Goal: Transaction & Acquisition: Subscribe to service/newsletter

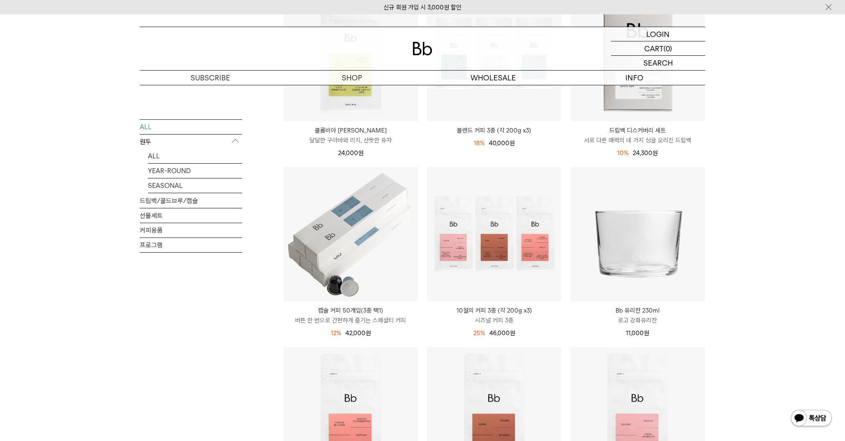
scroll to position [91, 0]
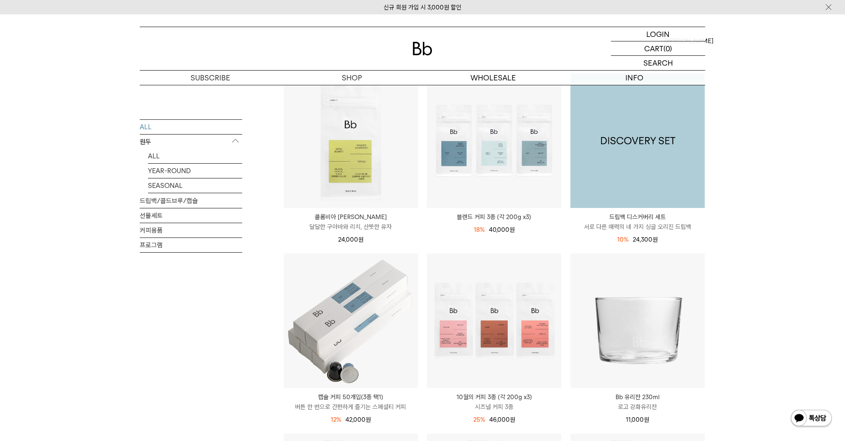
click at [648, 112] on img at bounding box center [638, 140] width 134 height 134
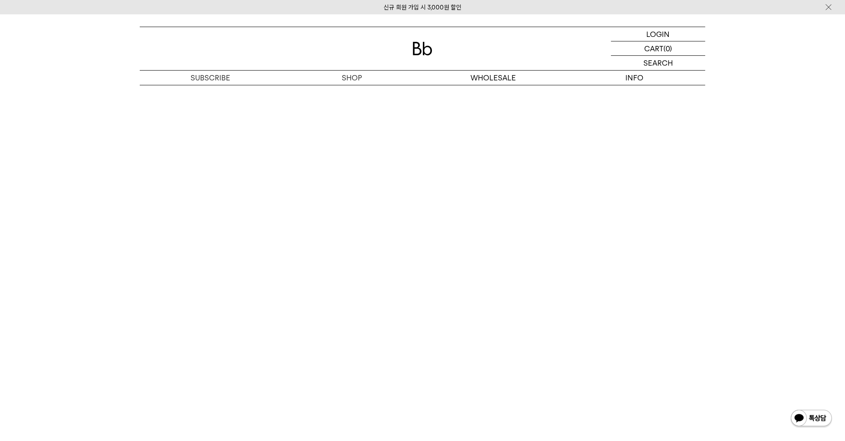
scroll to position [2050, 0]
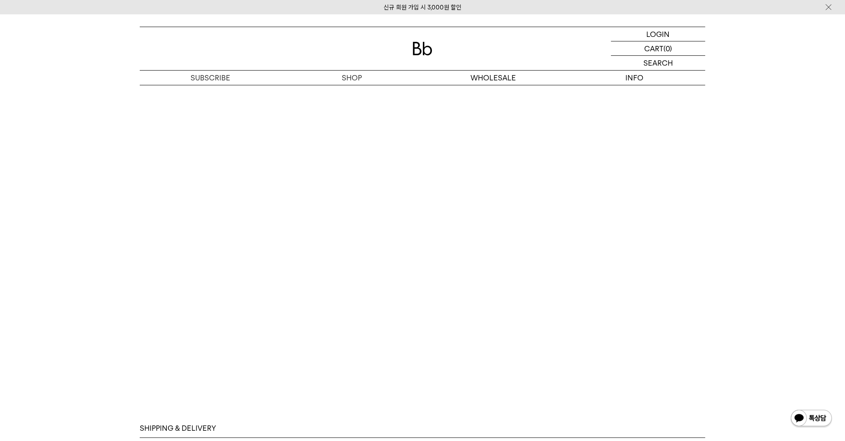
scroll to position [2238, 0]
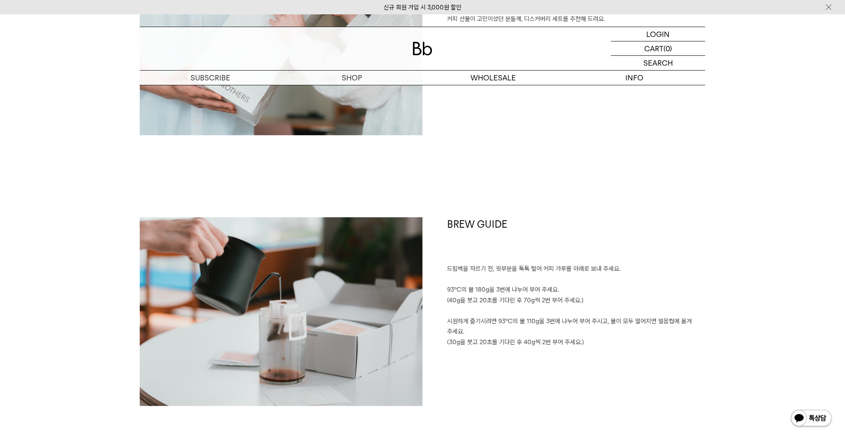
scroll to position [1372, 0]
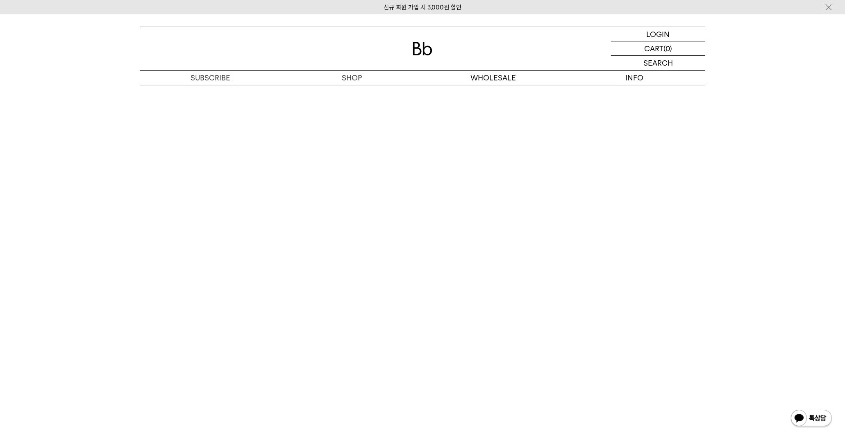
scroll to position [2100, 0]
click at [422, 43] on img at bounding box center [423, 49] width 20 height 14
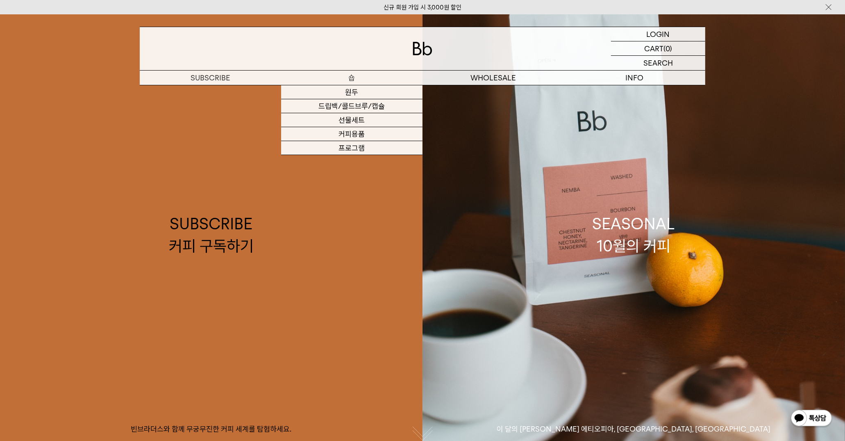
click at [354, 76] on p "숍" at bounding box center [351, 78] width 141 height 14
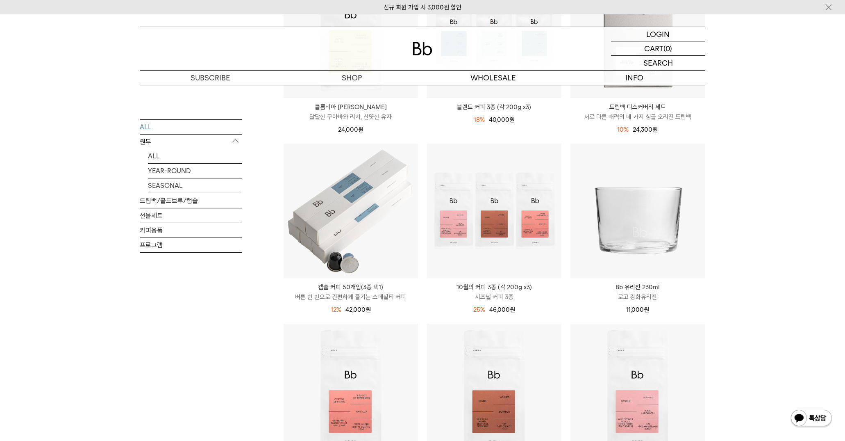
scroll to position [273, 0]
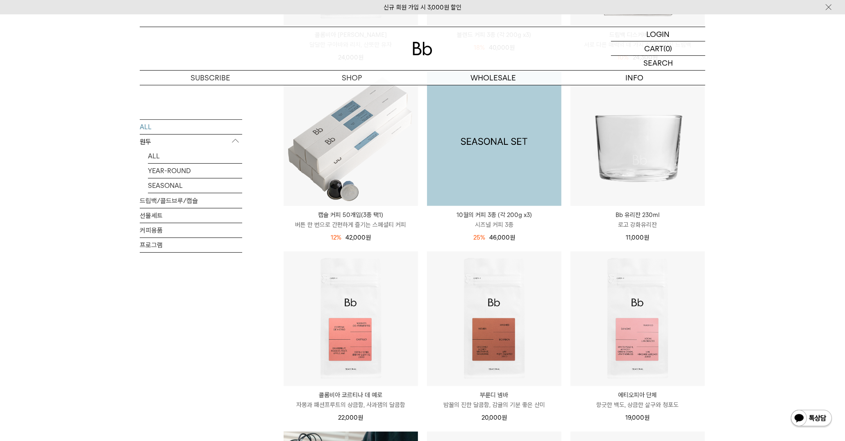
click at [493, 173] on img at bounding box center [494, 138] width 134 height 134
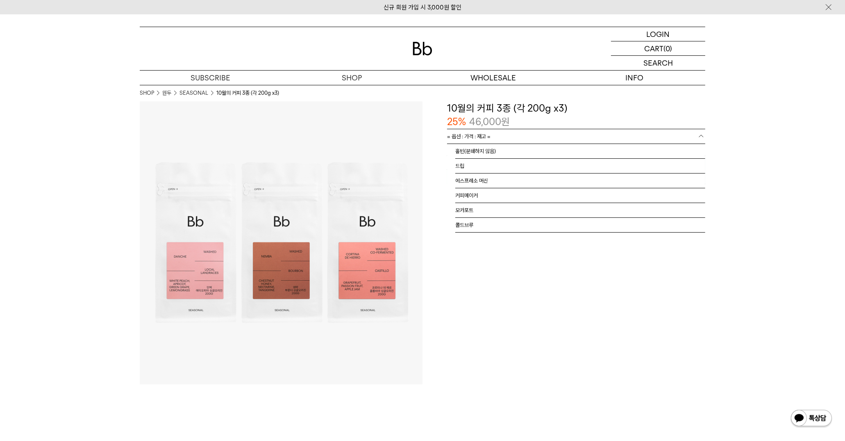
click at [519, 135] on link "= 옵션 : 가격 : 재고 =" at bounding box center [576, 136] width 258 height 14
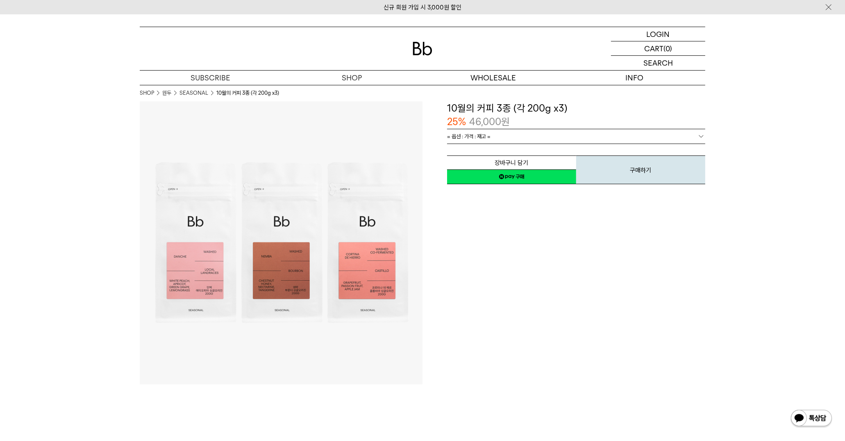
click at [519, 135] on link "= 옵션 : 가격 : 재고 =" at bounding box center [576, 136] width 258 height 14
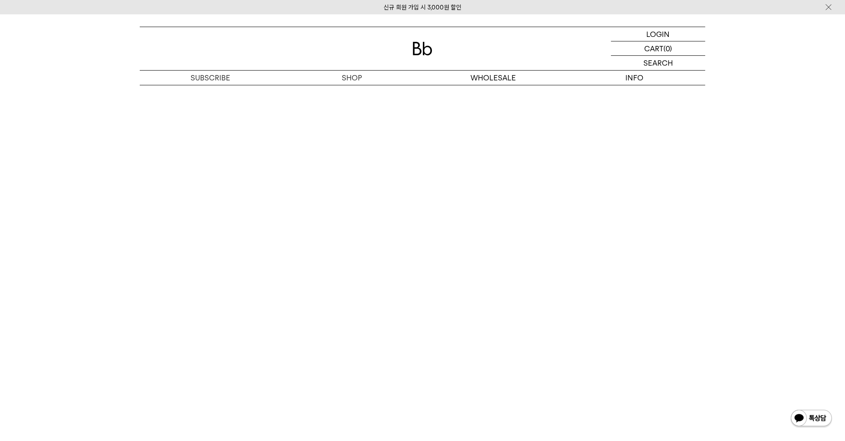
scroll to position [2564, 0]
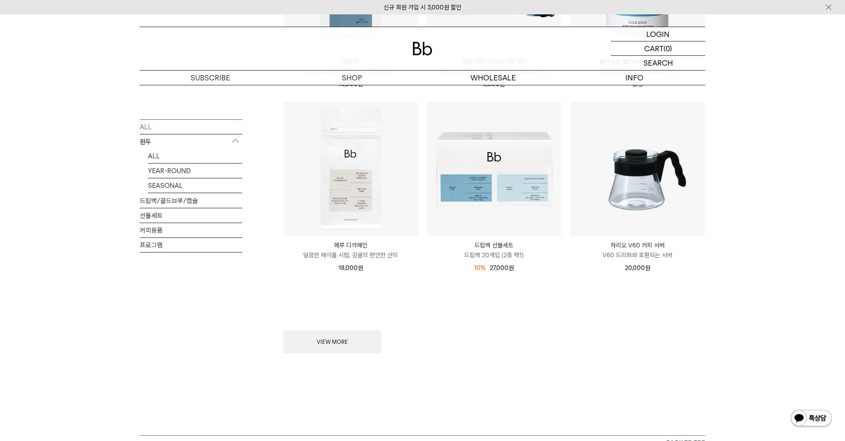
scroll to position [988, 0]
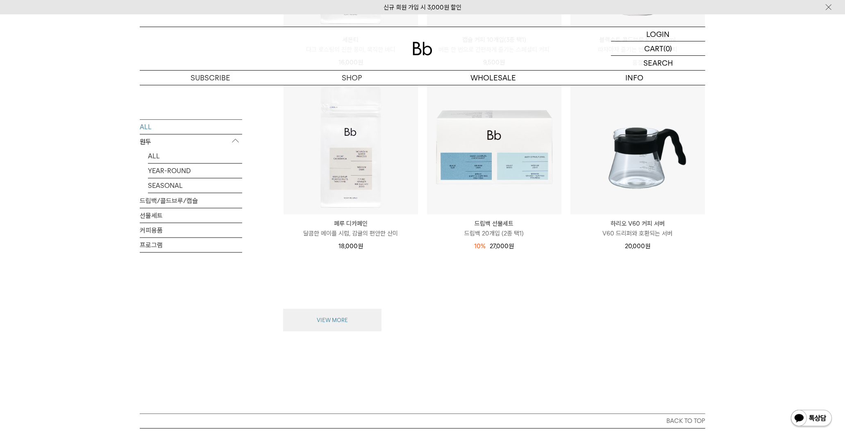
click at [326, 319] on button "VIEW MORE" at bounding box center [332, 320] width 98 height 23
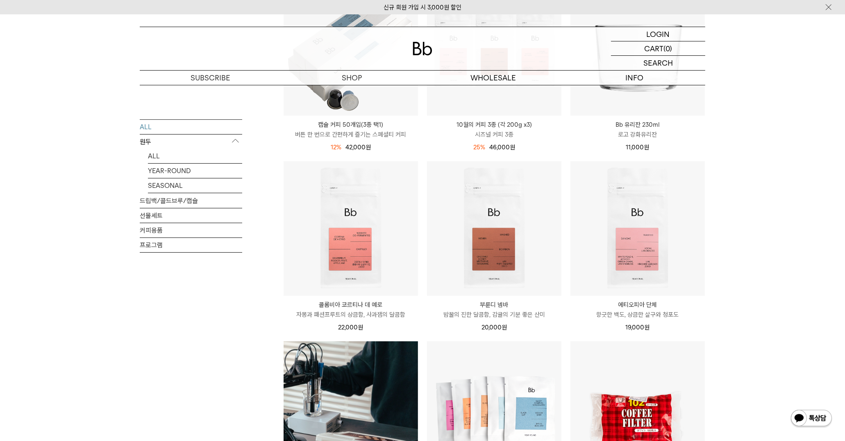
scroll to position [458, 0]
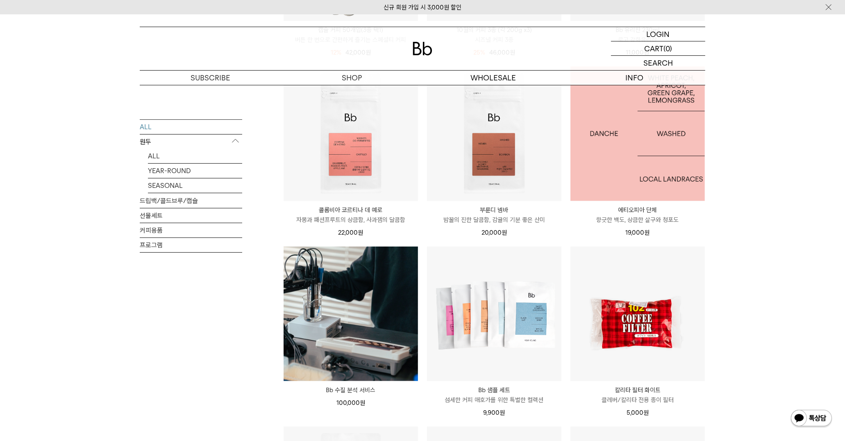
click at [658, 189] on img at bounding box center [638, 133] width 134 height 134
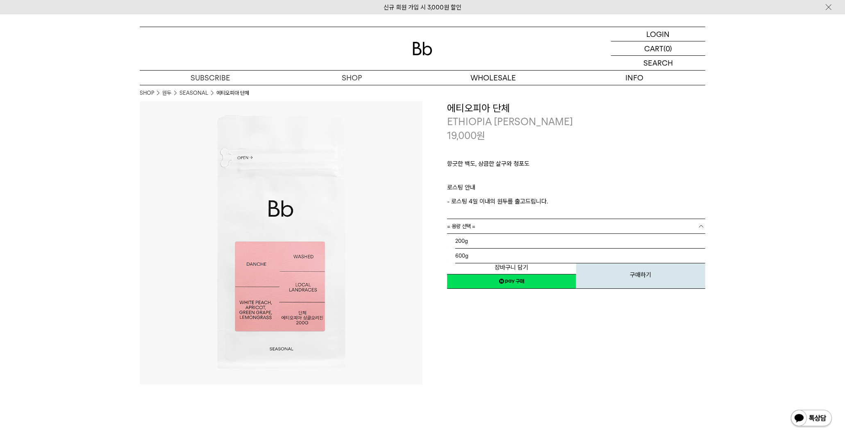
click at [493, 226] on link "= 용량 선택 =" at bounding box center [576, 226] width 258 height 14
click at [493, 241] on span "= 용량을 먼저 선택해 주세요 =" at bounding box center [478, 241] width 62 height 14
click at [492, 225] on link "= 용량 선택 =" at bounding box center [576, 226] width 258 height 14
click at [485, 242] on li "200g" at bounding box center [581, 241] width 250 height 15
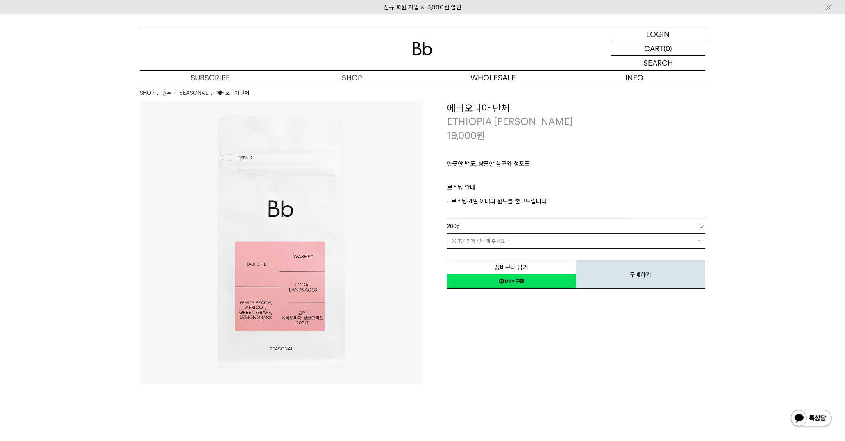
click at [486, 239] on span "= 용량을 먼저 선택해 주세요 =" at bounding box center [478, 241] width 62 height 14
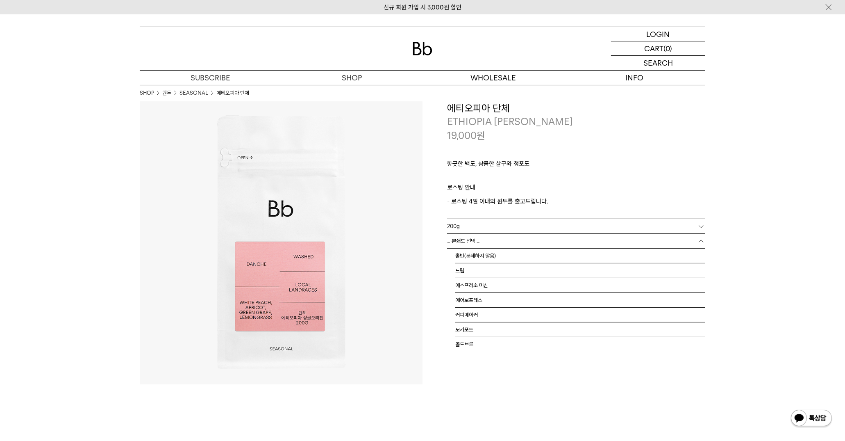
click at [698, 239] on b at bounding box center [701, 241] width 8 height 8
click at [457, 345] on li "콜드브루" at bounding box center [581, 339] width 250 height 15
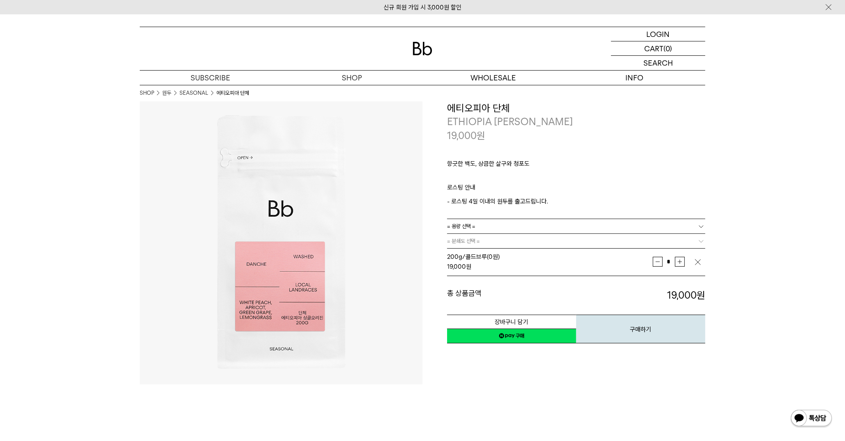
scroll to position [0, 0]
click at [589, 383] on div "**********" at bounding box center [564, 242] width 283 height 283
click at [505, 222] on link "= 용량 선택 =" at bounding box center [576, 226] width 258 height 14
click at [469, 255] on li "600g" at bounding box center [581, 255] width 250 height 15
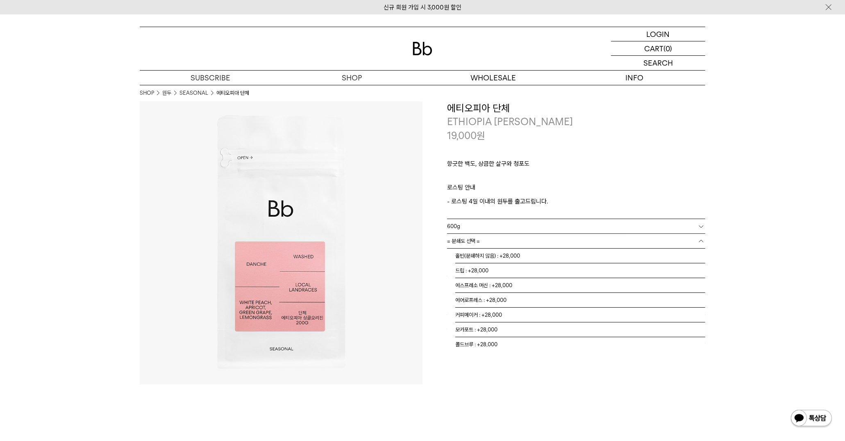
click at [490, 240] on link "= 분쇄도 선택 =" at bounding box center [576, 241] width 258 height 14
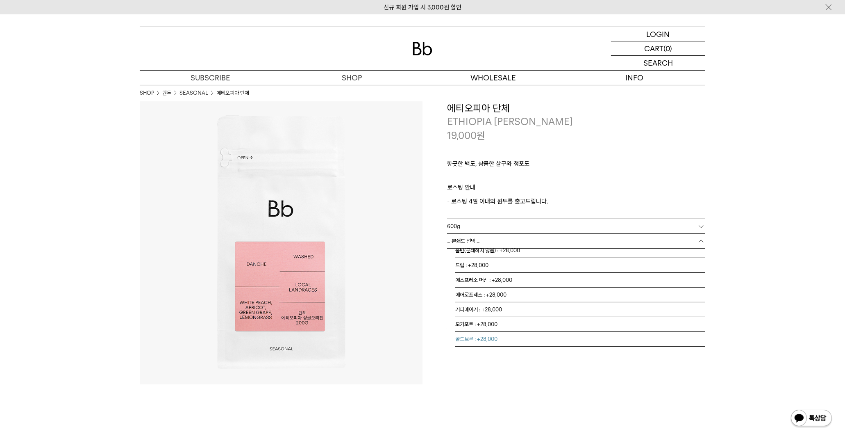
click at [481, 339] on li "콜드브루 : +28,000" at bounding box center [581, 339] width 250 height 15
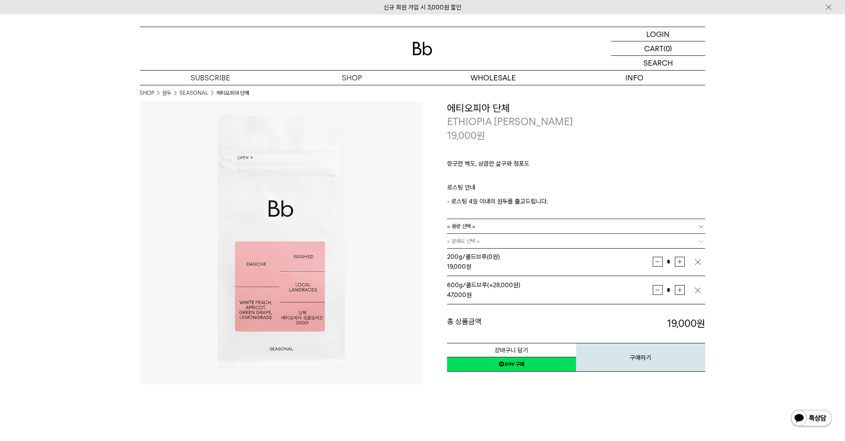
scroll to position [0, 0]
click at [700, 260] on img "button" at bounding box center [698, 262] width 8 height 8
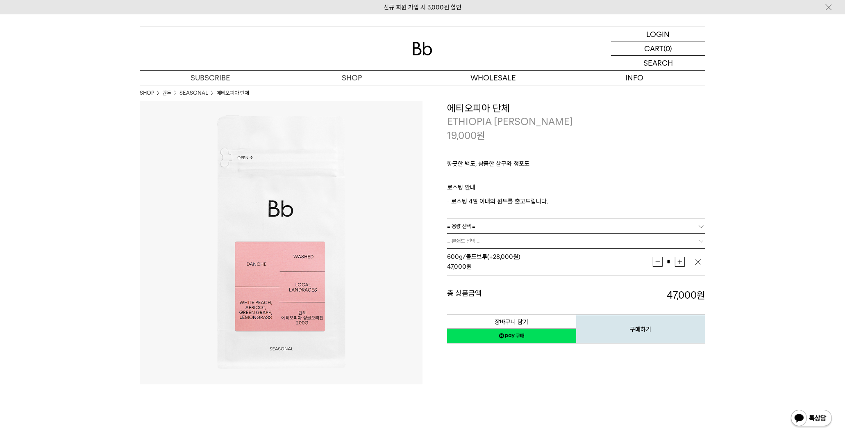
click at [698, 262] on img "button" at bounding box center [698, 262] width 8 height 8
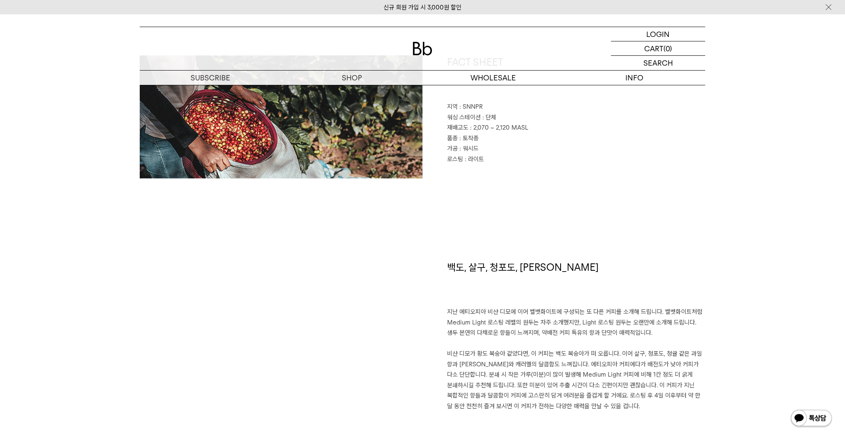
scroll to position [337, 0]
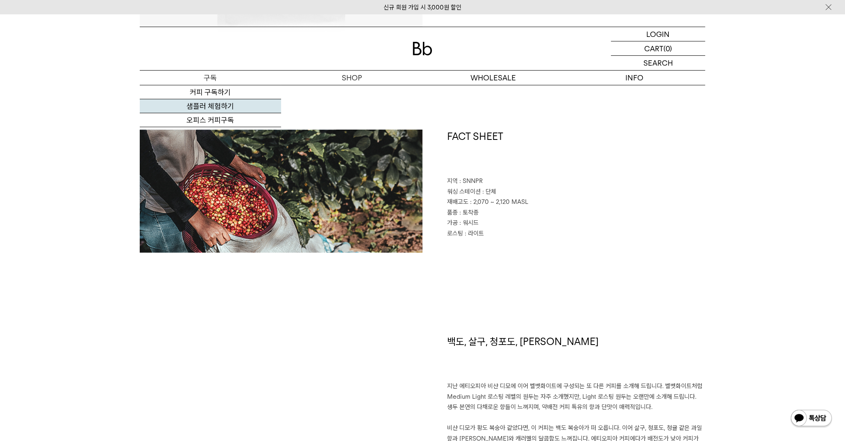
click at [216, 106] on link "샘플러 체험하기" at bounding box center [210, 106] width 141 height 14
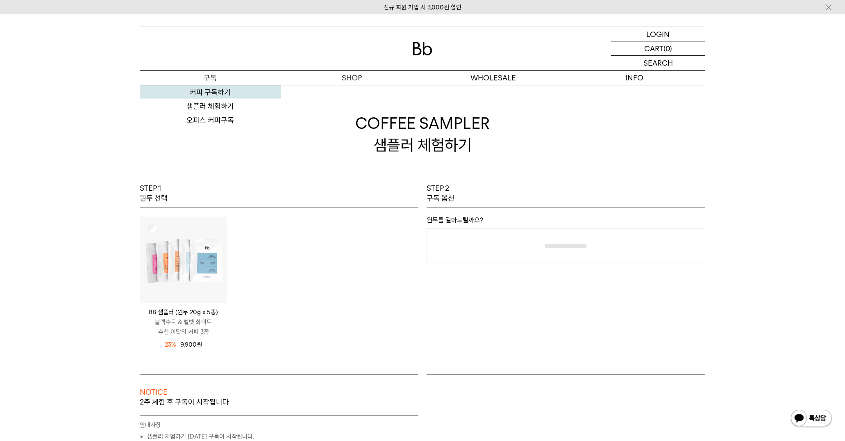
click at [212, 89] on link "커피 구독하기" at bounding box center [210, 92] width 141 height 14
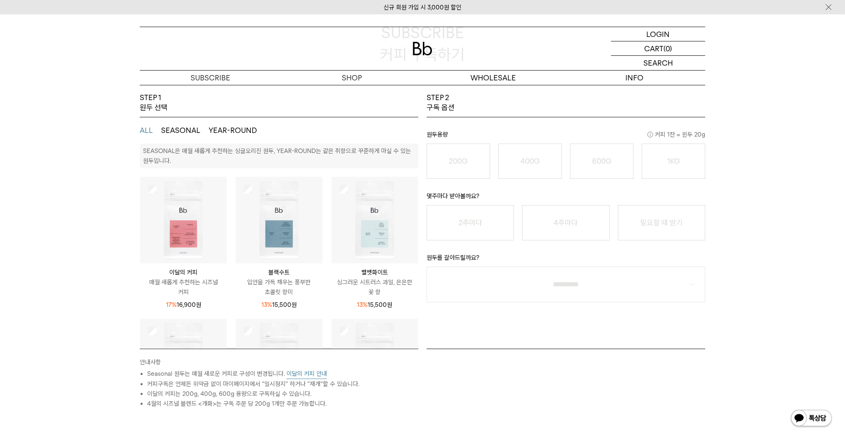
scroll to position [91, 0]
click at [211, 132] on button "YEAR-ROUND" at bounding box center [233, 130] width 48 height 10
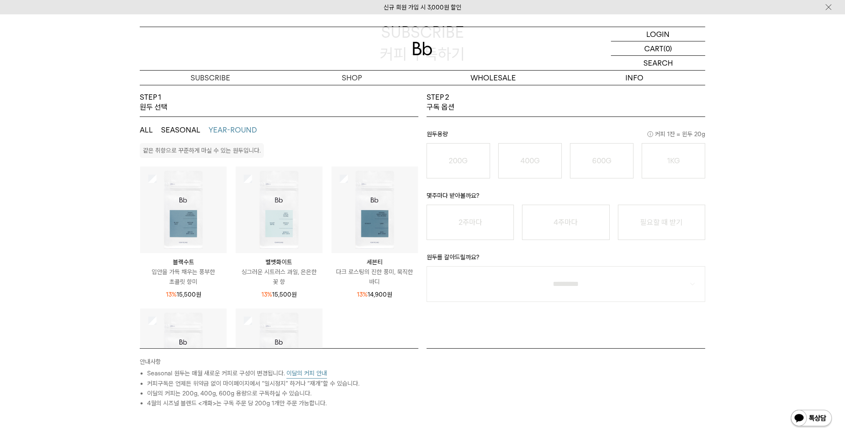
click at [173, 129] on button "SEASONAL" at bounding box center [180, 130] width 39 height 10
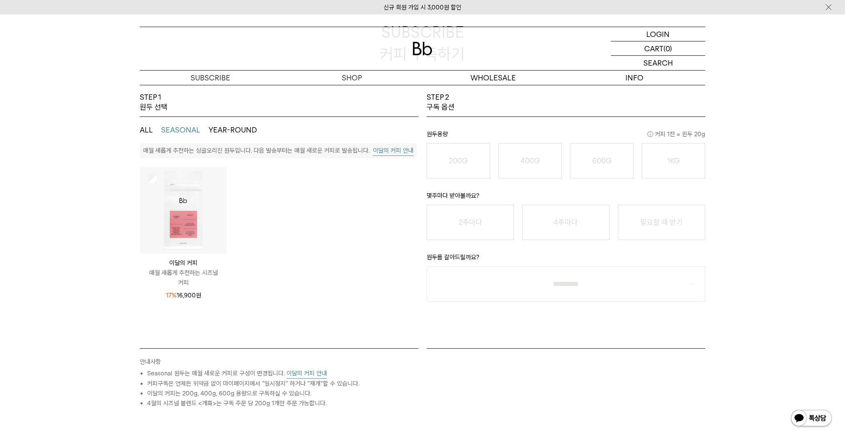
click at [175, 130] on button "SEASONAL" at bounding box center [180, 130] width 39 height 10
click at [141, 128] on button "ALL" at bounding box center [146, 130] width 13 height 10
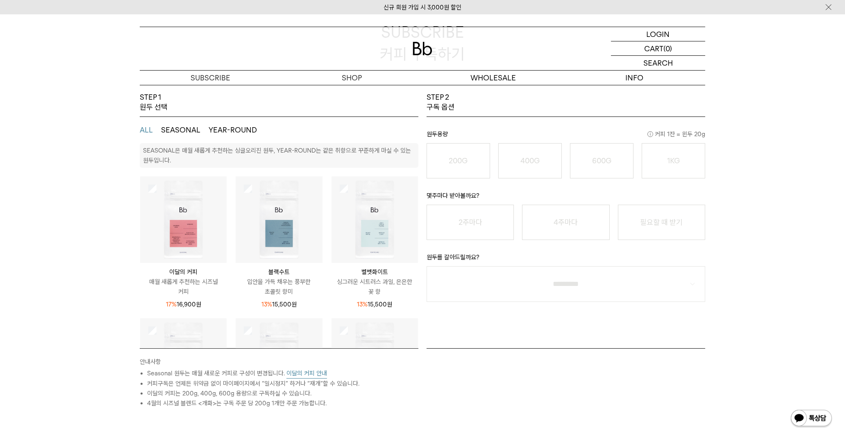
click at [175, 129] on button "SEASONAL" at bounding box center [180, 130] width 39 height 10
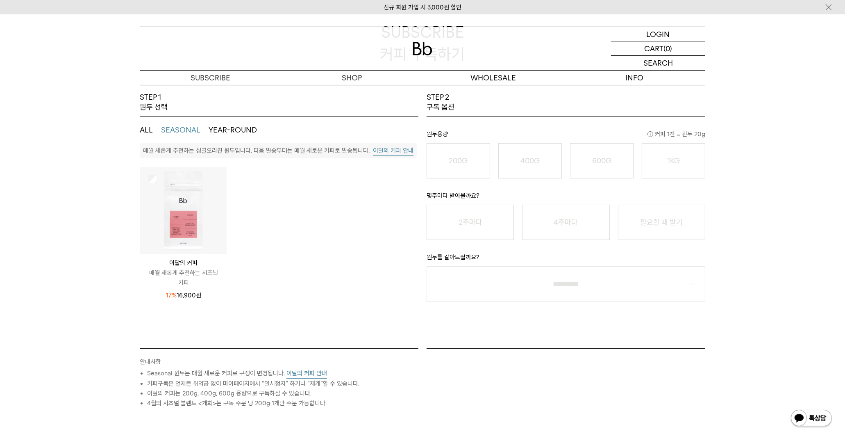
click at [189, 237] on img at bounding box center [183, 210] width 87 height 87
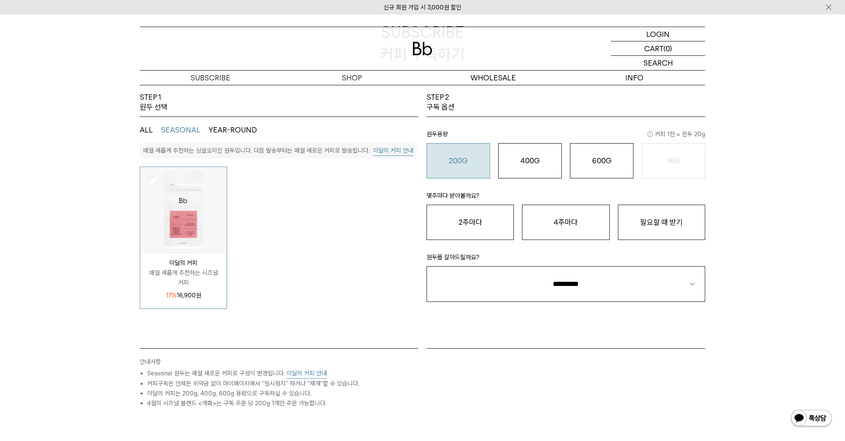
click at [460, 156] on o "200G" at bounding box center [458, 160] width 19 height 9
click at [667, 219] on button "필요할 때 받기" at bounding box center [661, 222] width 87 height 35
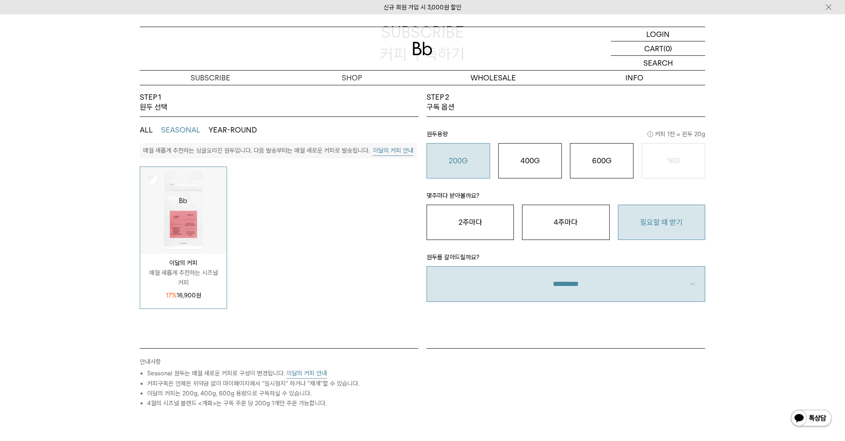
click at [659, 282] on select "**********" at bounding box center [566, 284] width 279 height 36
select select "**"
click at [427, 266] on select "**********" at bounding box center [566, 284] width 279 height 36
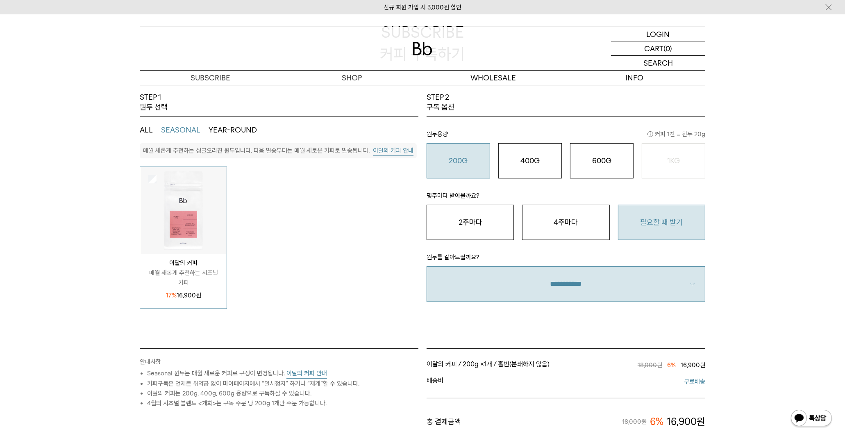
click at [775, 289] on div "STEP 1 원두 선택 ALL SEASONAL YEAR-ROUND SEASONAL은 매월 새롭게 추천하는 싱글오리진 원두, YEAR-ROUND…" at bounding box center [422, 334] width 845 height 484
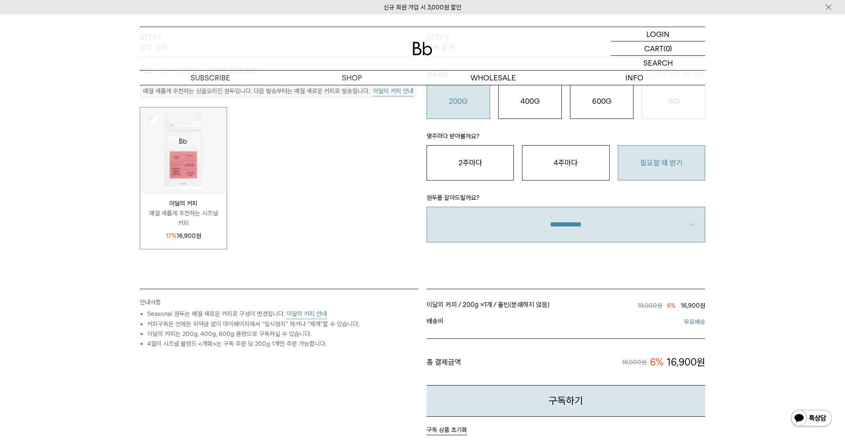
scroll to position [182, 0]
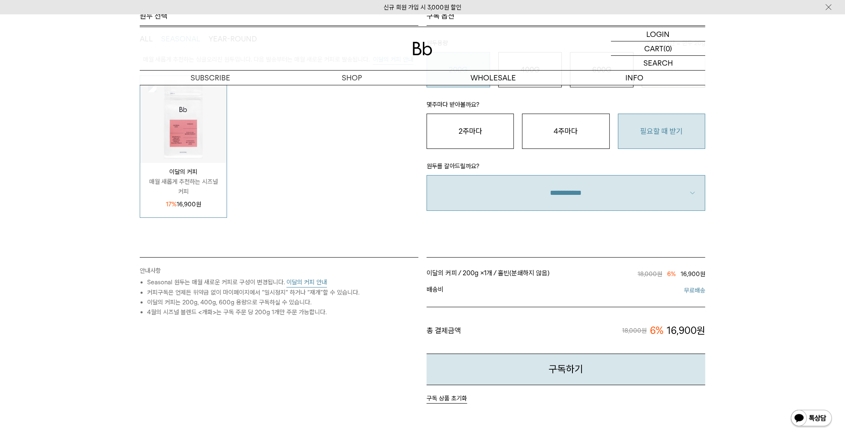
click at [301, 281] on button "이달의 커피 안내" at bounding box center [307, 282] width 41 height 10
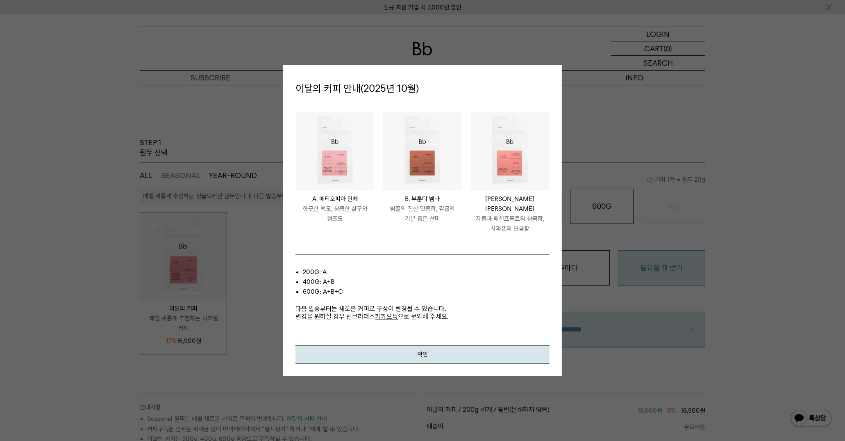
scroll to position [91, 0]
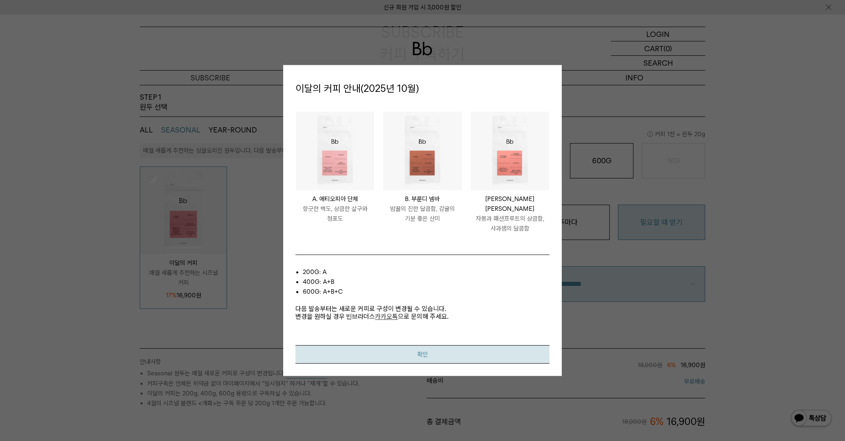
click at [431, 351] on button "확인" at bounding box center [423, 354] width 254 height 18
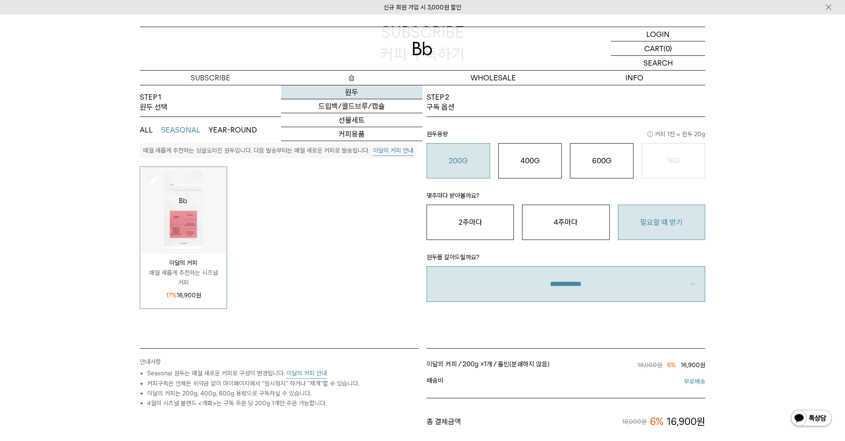
scroll to position [0, 0]
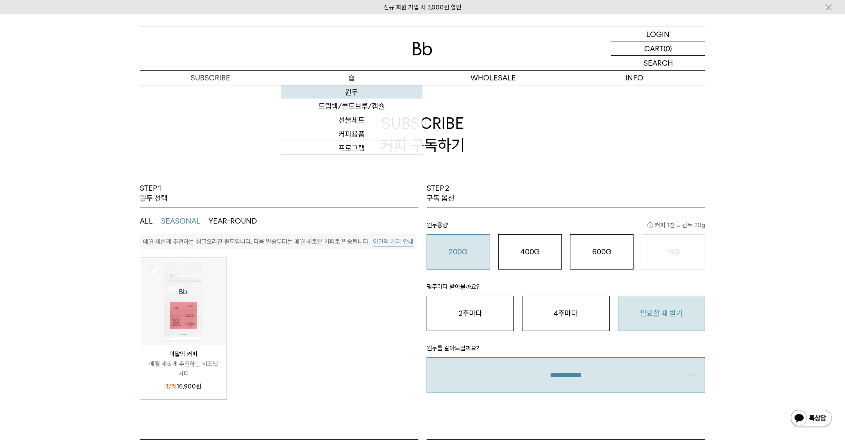
click at [353, 92] on link "원두" at bounding box center [351, 92] width 141 height 14
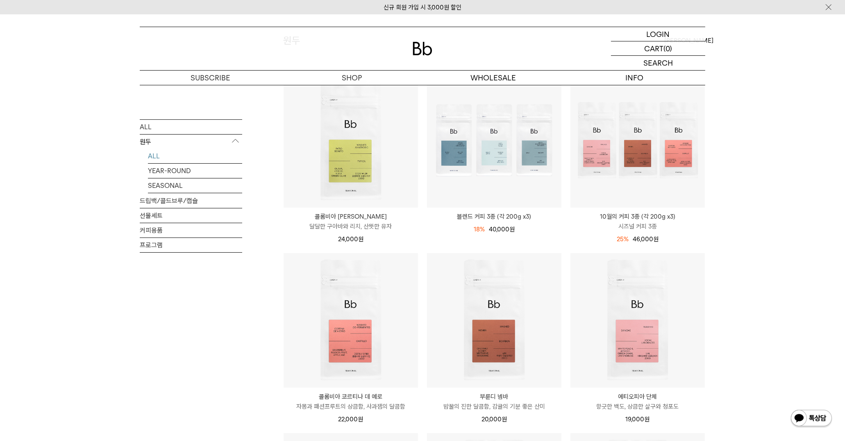
scroll to position [91, 0]
click at [358, 106] on link "드립백/콜드브루/캡슐" at bounding box center [351, 106] width 141 height 14
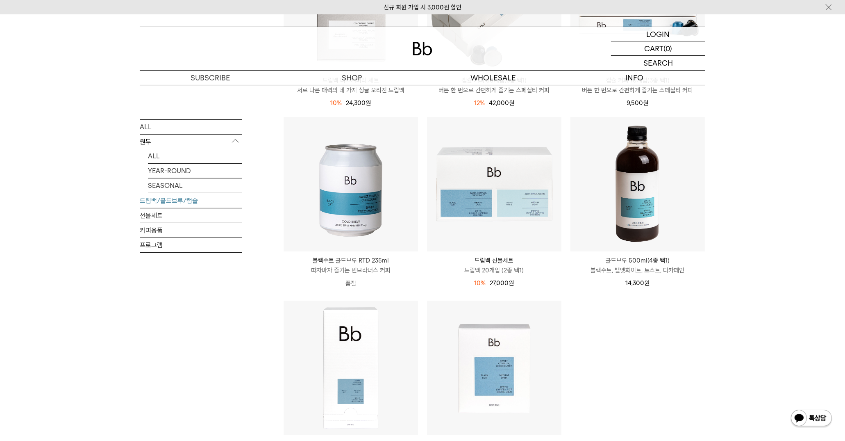
scroll to position [319, 0]
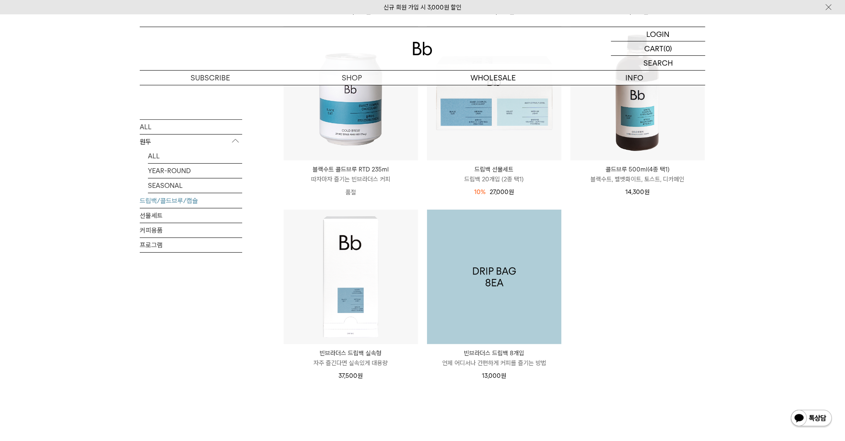
click at [513, 294] on img at bounding box center [494, 277] width 134 height 134
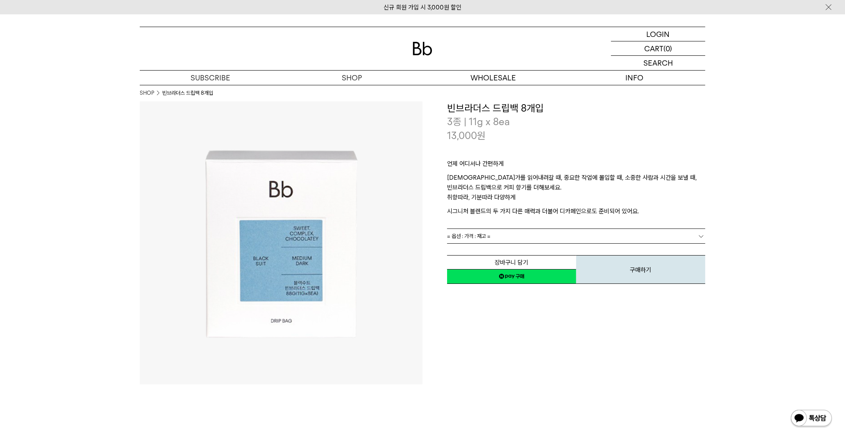
click at [478, 231] on span "= 옵션 : 가격 : 재고 =" at bounding box center [468, 236] width 43 height 14
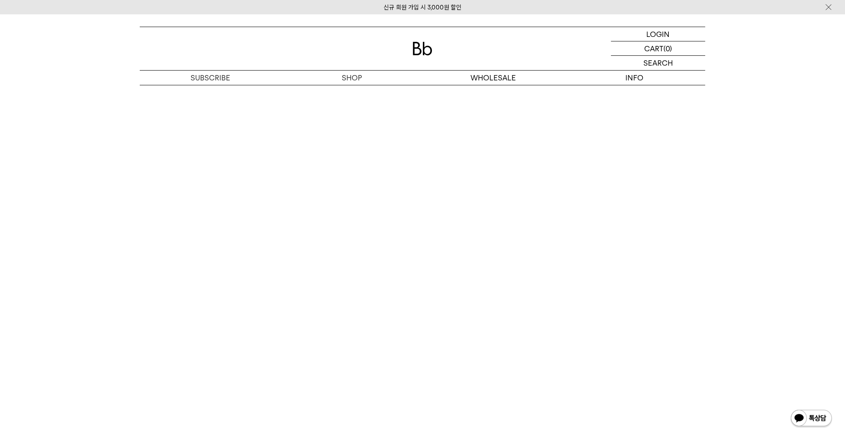
scroll to position [1458, 0]
